Goal: Task Accomplishment & Management: Understand process/instructions

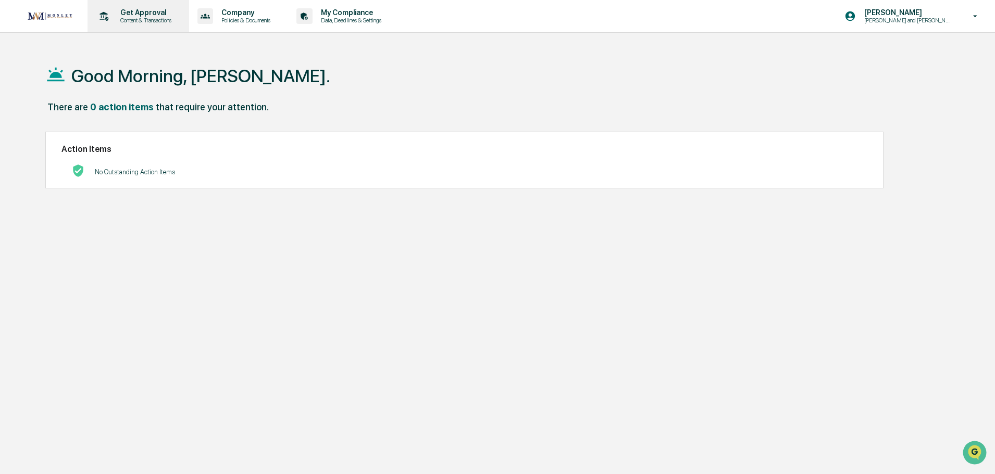
click at [141, 20] on p "Content & Transactions" at bounding box center [144, 20] width 65 height 7
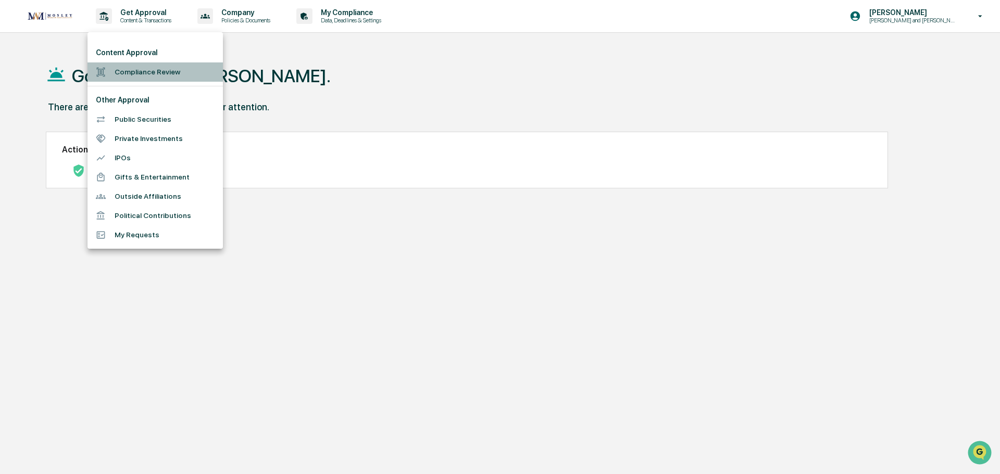
click at [152, 72] on li "Compliance Review" at bounding box center [154, 71] width 135 height 19
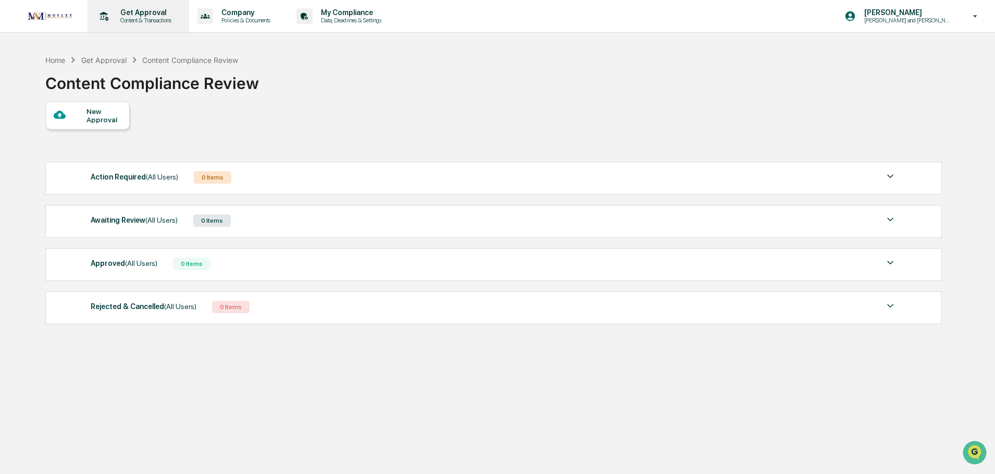
click at [161, 12] on p "Get Approval" at bounding box center [144, 12] width 65 height 8
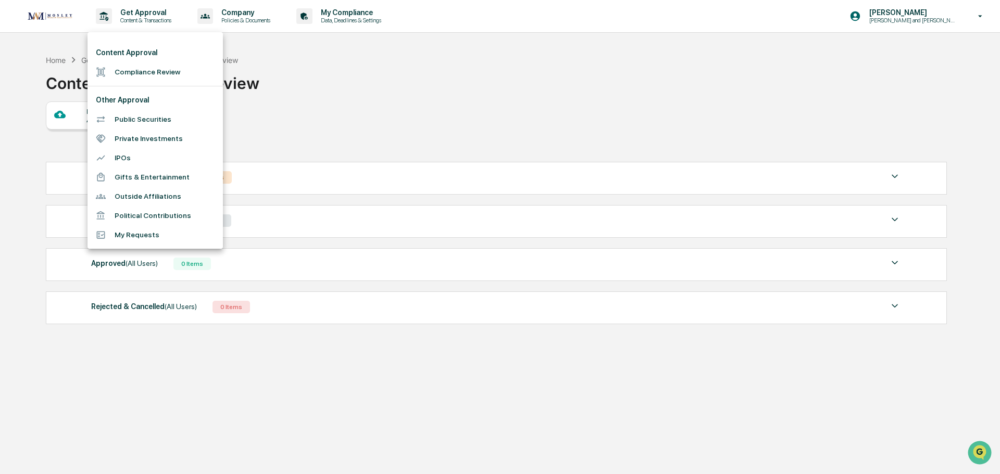
click at [262, 19] on div at bounding box center [500, 237] width 1000 height 474
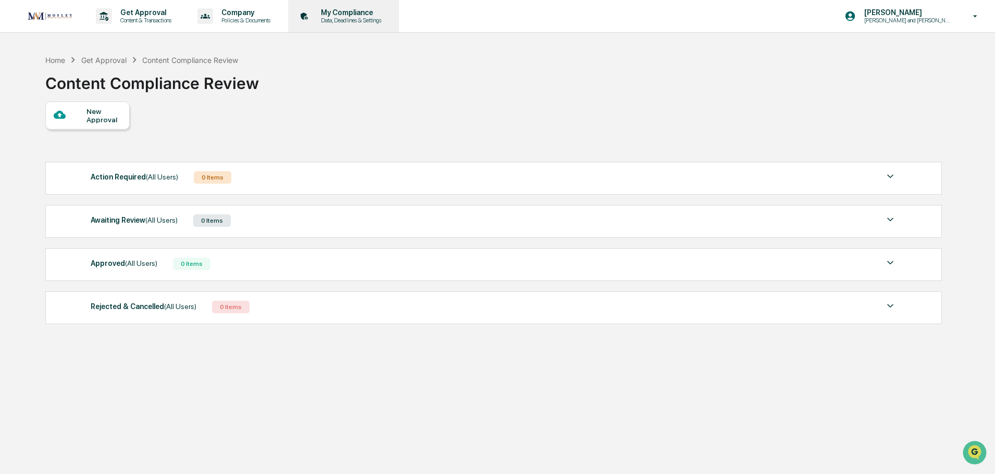
click at [347, 12] on p "My Compliance" at bounding box center [349, 12] width 74 height 8
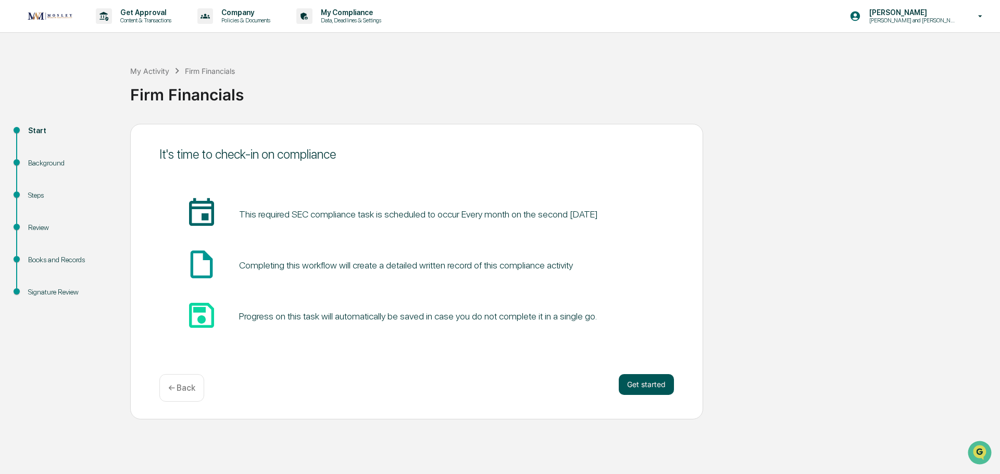
click at [648, 387] on button "Get started" at bounding box center [646, 384] width 55 height 21
